Goal: Task Accomplishment & Management: Use online tool/utility

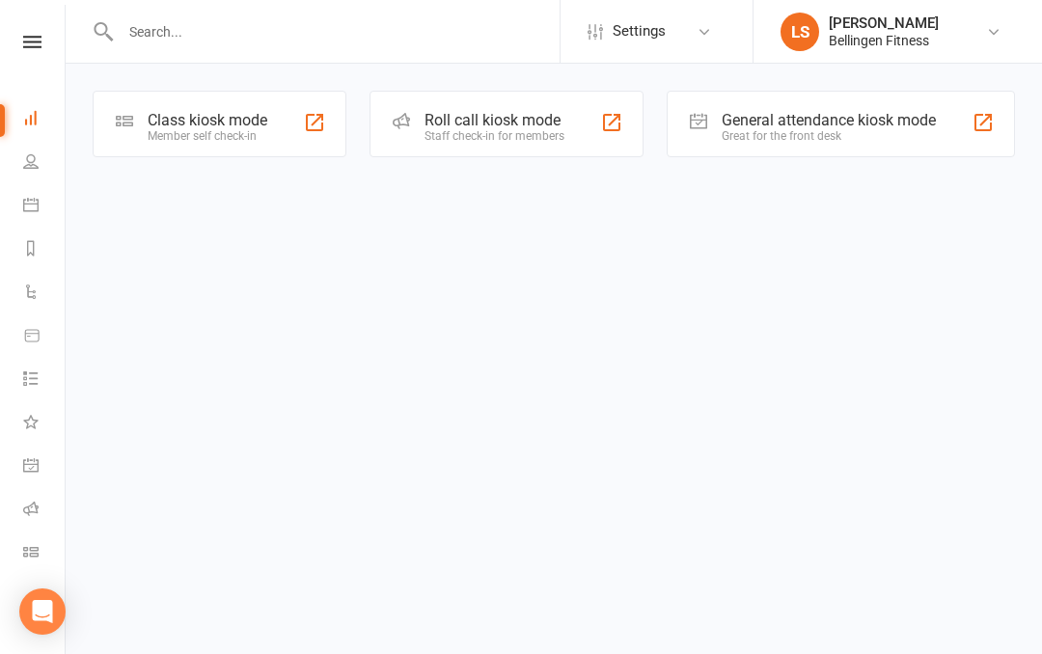
click at [31, 45] on icon at bounding box center [32, 42] width 18 height 13
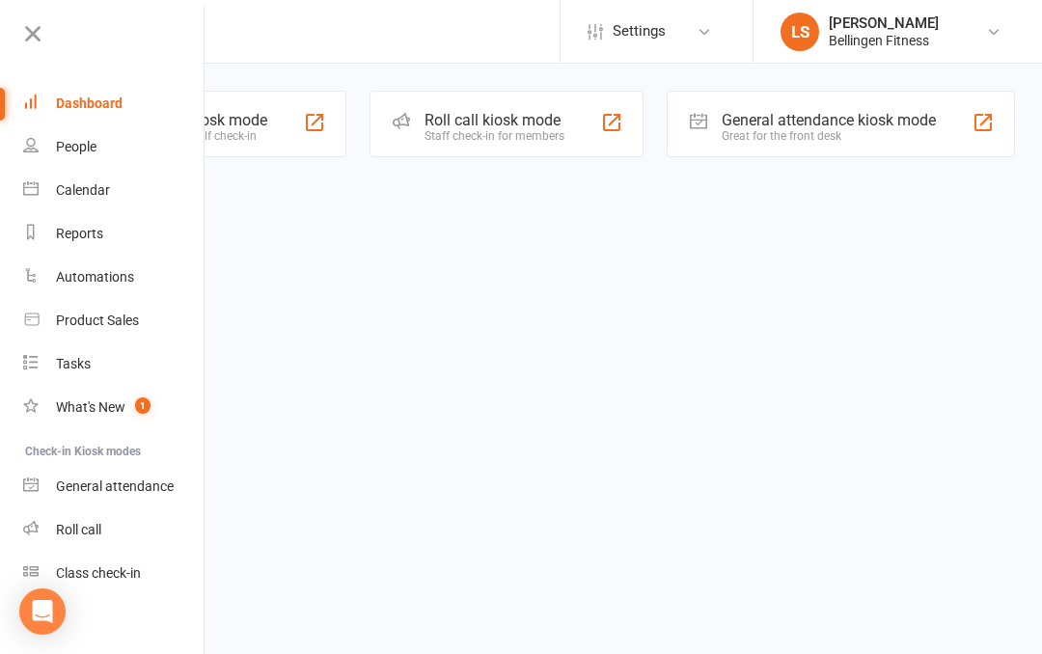
click at [131, 475] on link "General attendance" at bounding box center [114, 486] width 182 height 43
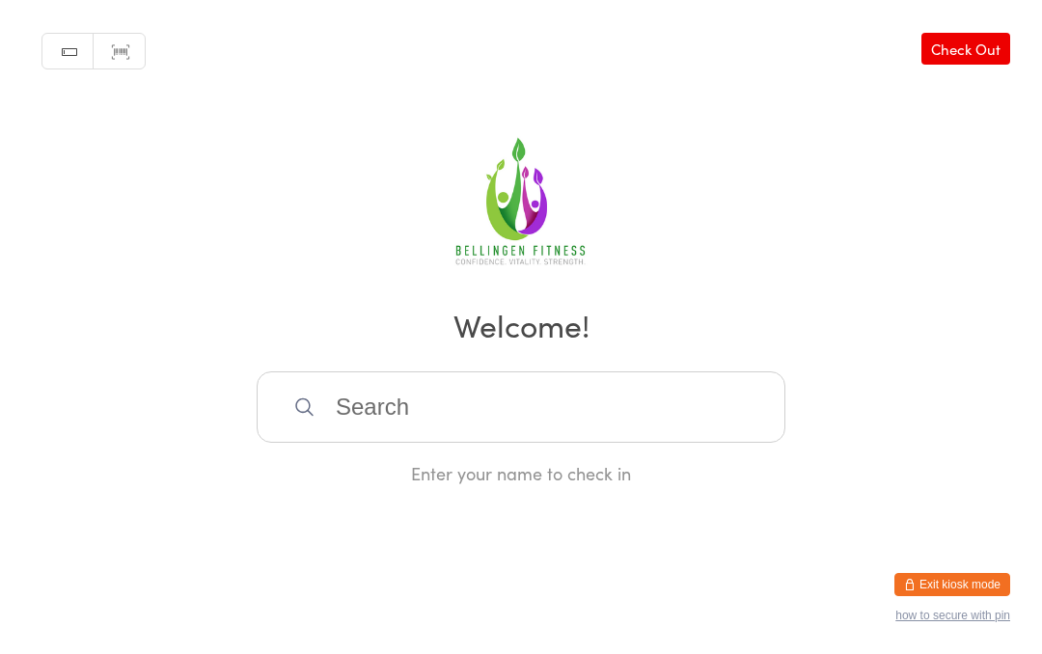
click at [498, 436] on input "search" at bounding box center [521, 406] width 529 height 71
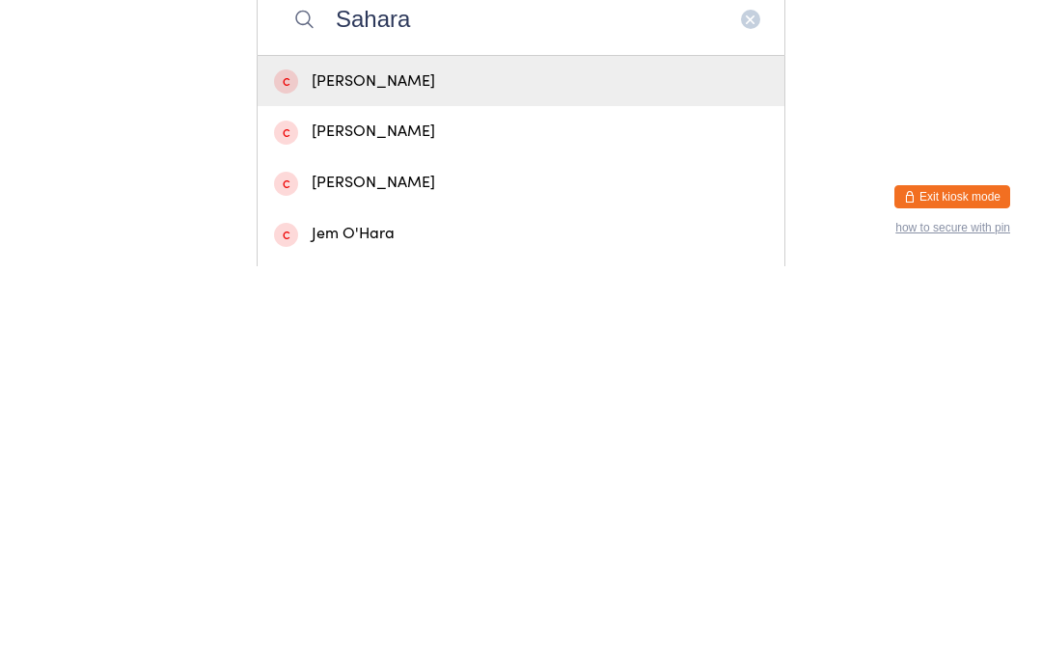
type input "Sahara"
click at [752, 399] on icon "button" at bounding box center [750, 406] width 15 height 15
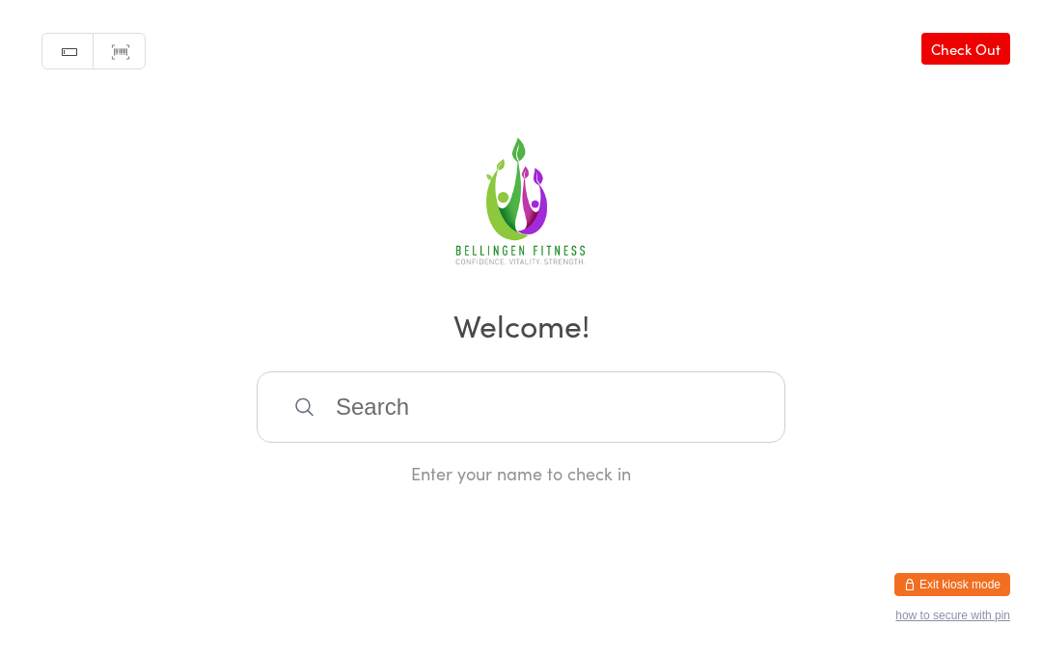
click at [518, 407] on input "search" at bounding box center [521, 406] width 529 height 71
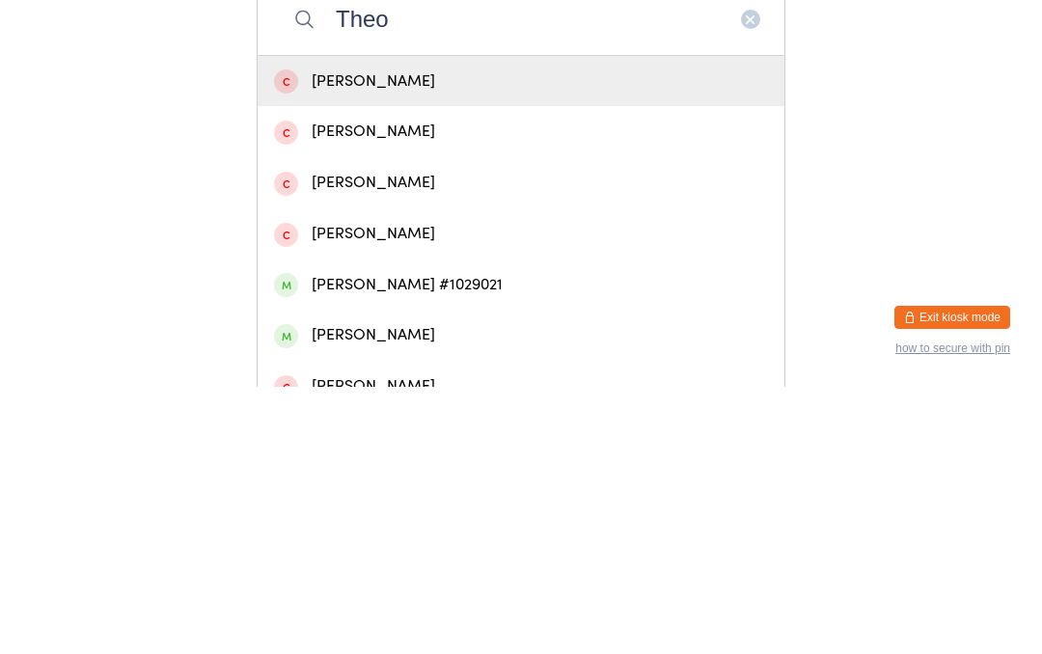
scroll to position [122, 0]
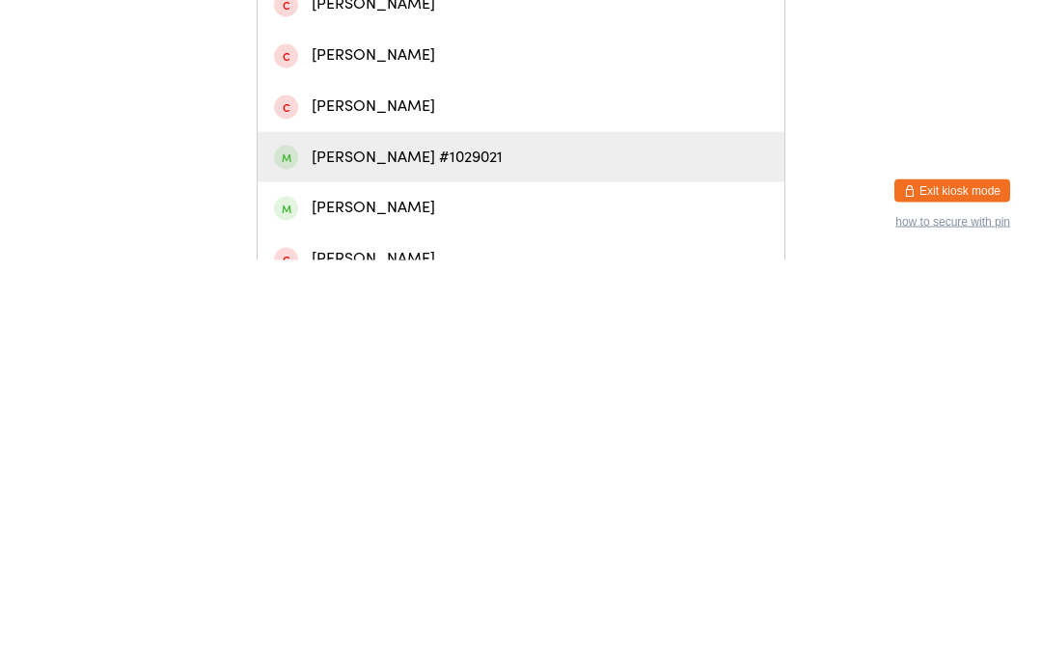
type input "Theo"
click at [430, 538] on div "Theo Stack #1029021" at bounding box center [521, 551] width 494 height 26
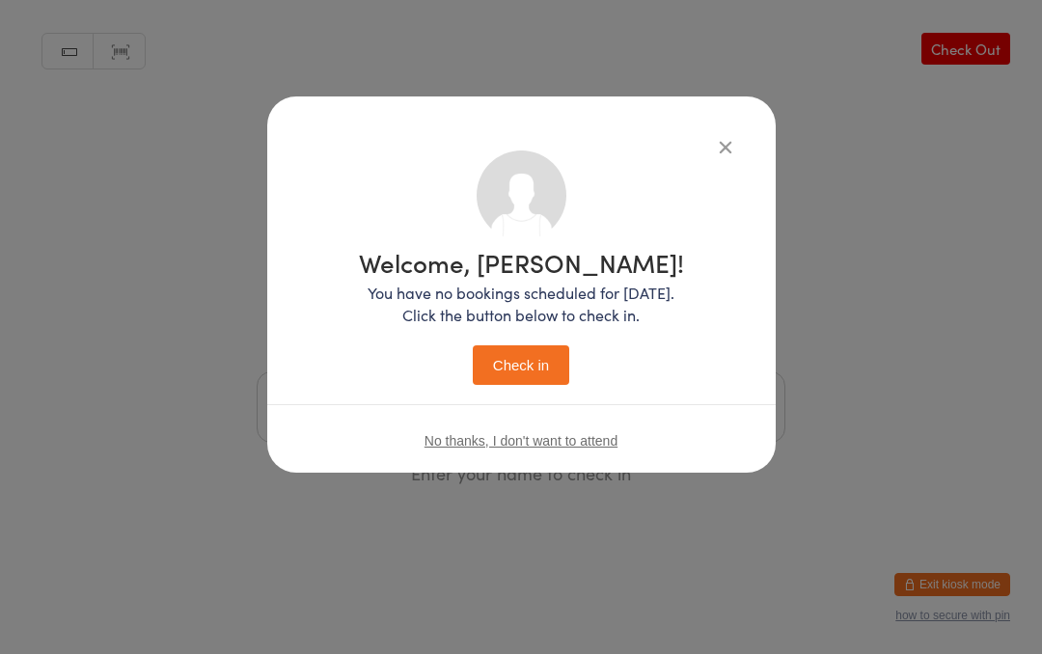
click at [542, 358] on button "Check in" at bounding box center [521, 365] width 96 height 40
